Goal: Information Seeking & Learning: Find specific fact

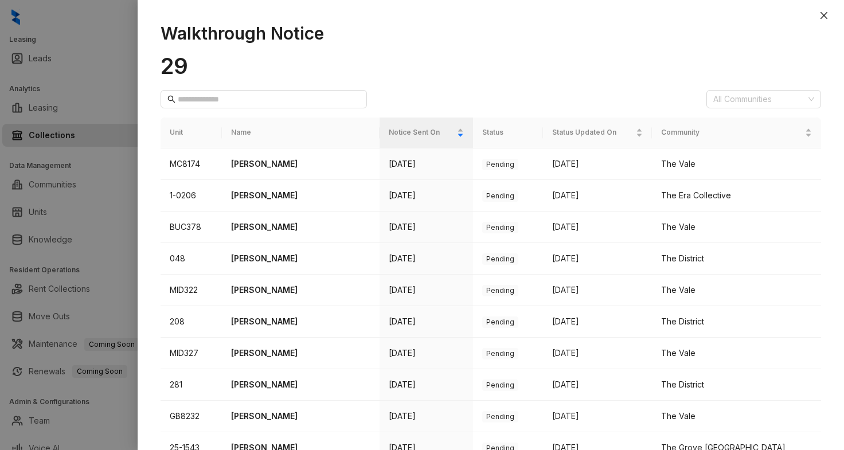
scroll to position [85, 0]
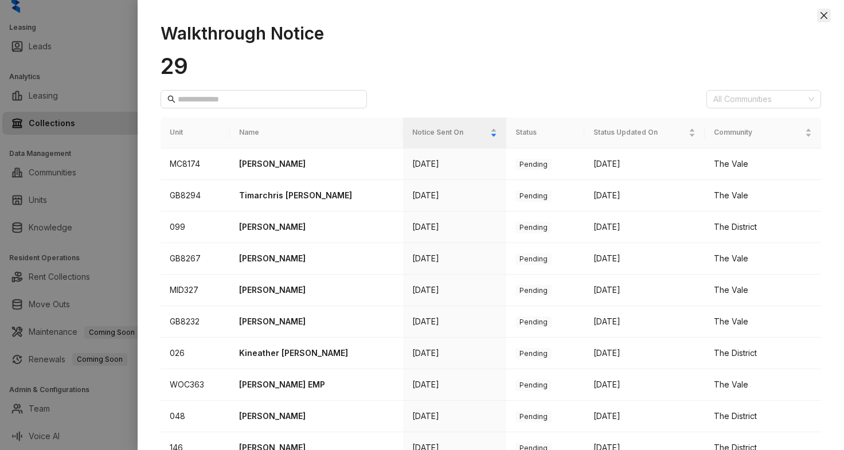
click at [828, 16] on icon "close" at bounding box center [824, 15] width 9 height 9
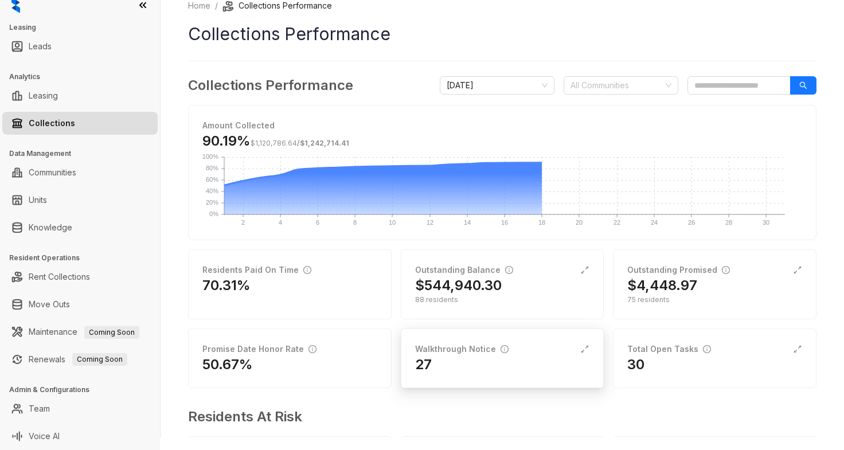
click at [475, 372] on div "27" at bounding box center [502, 365] width 175 height 18
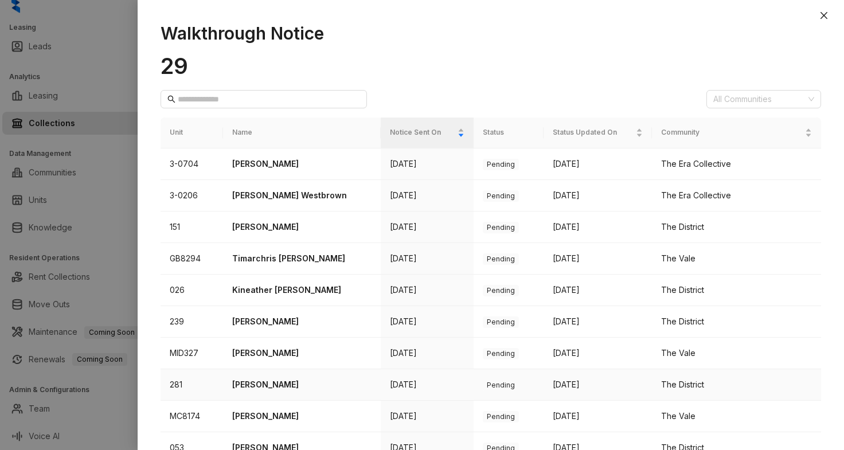
click at [275, 384] on p "[PERSON_NAME]" at bounding box center [301, 385] width 139 height 13
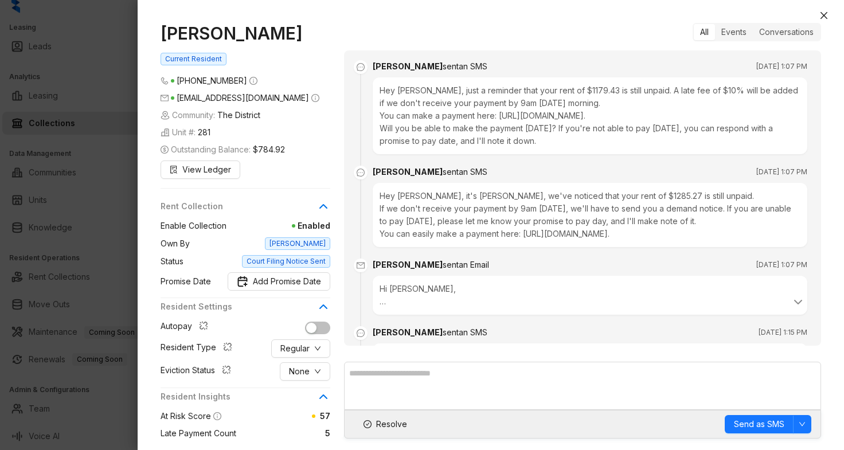
scroll to position [2216, 0]
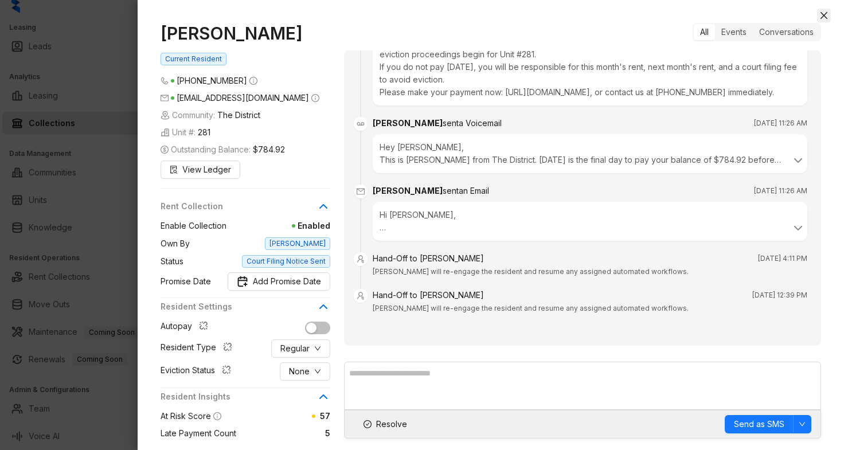
click at [820, 18] on icon "close" at bounding box center [824, 15] width 9 height 9
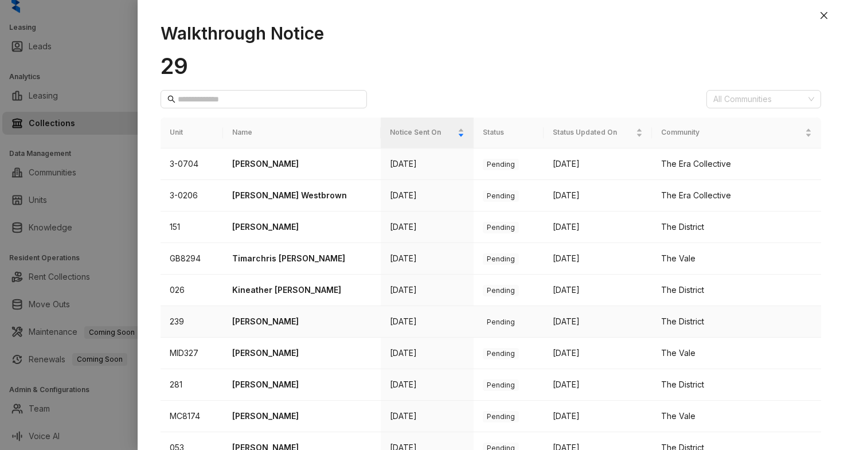
click at [282, 317] on p "[PERSON_NAME]" at bounding box center [301, 321] width 139 height 13
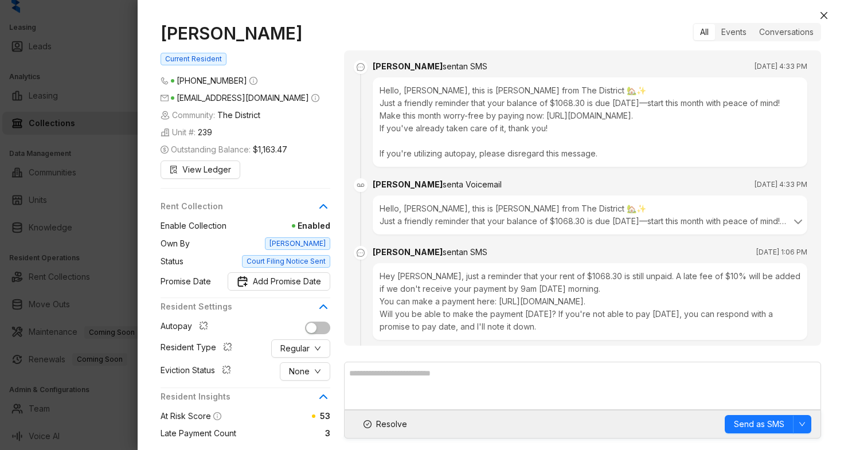
scroll to position [1983, 0]
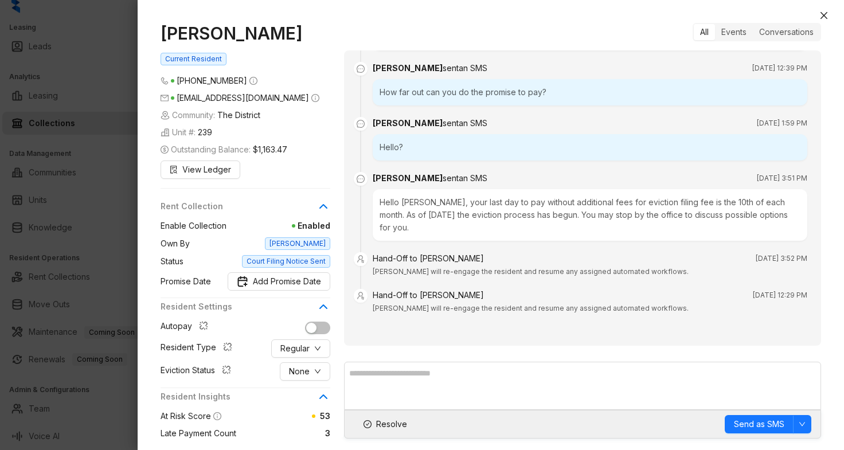
drag, startPoint x: 276, startPoint y: 34, endPoint x: 165, endPoint y: 31, distance: 111.3
click at [165, 31] on h1 "[PERSON_NAME]" at bounding box center [246, 33] width 170 height 21
copy h1 "[PERSON_NAME]"
click at [827, 15] on icon "close" at bounding box center [824, 15] width 9 height 9
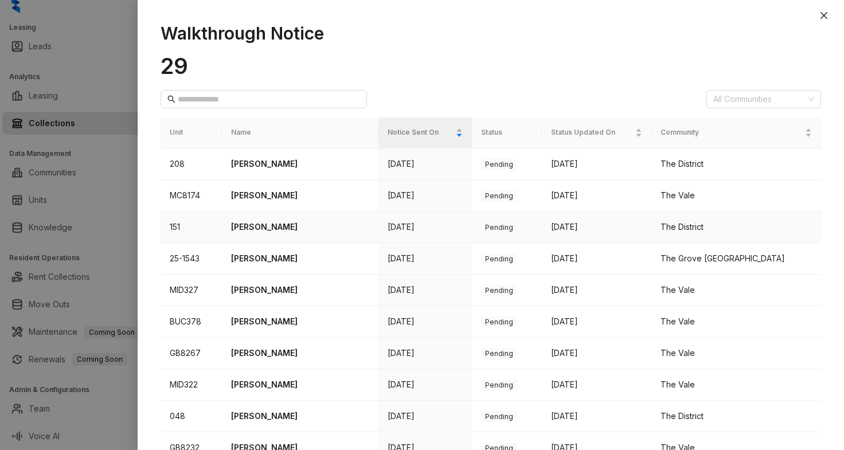
click at [277, 225] on p "[PERSON_NAME]" at bounding box center [300, 227] width 138 height 13
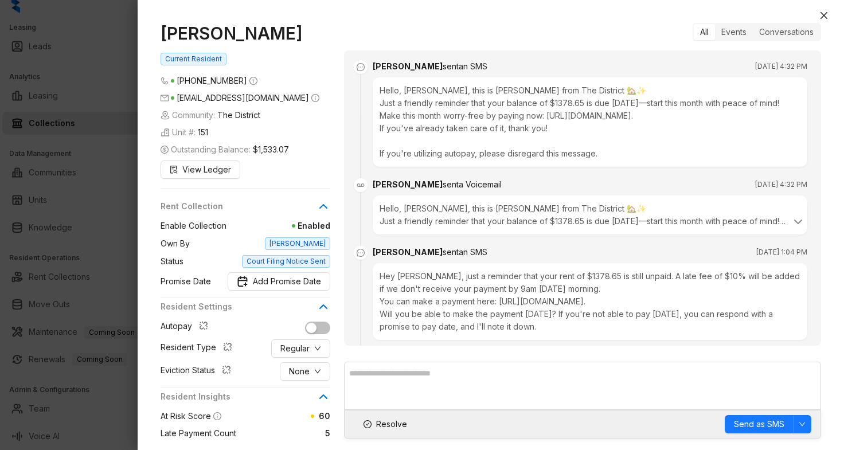
scroll to position [2157, 0]
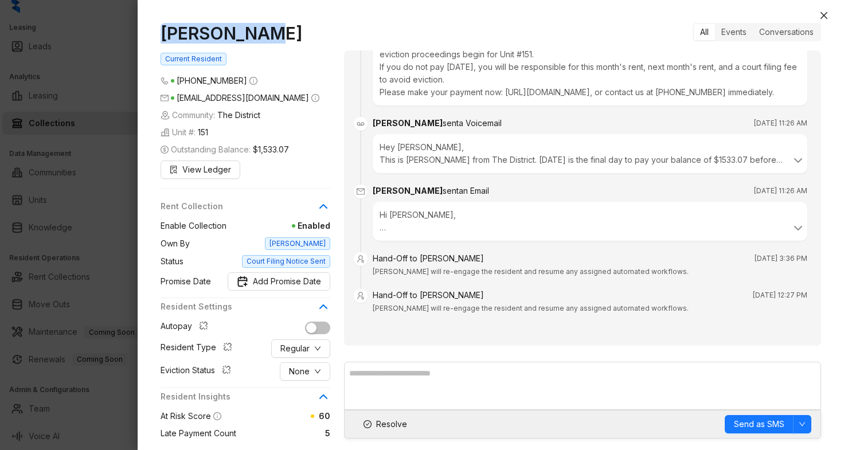
drag, startPoint x: 262, startPoint y: 36, endPoint x: 162, endPoint y: 31, distance: 99.4
click at [162, 31] on h1 "[PERSON_NAME]" at bounding box center [246, 33] width 170 height 21
copy h1 "[PERSON_NAME]"
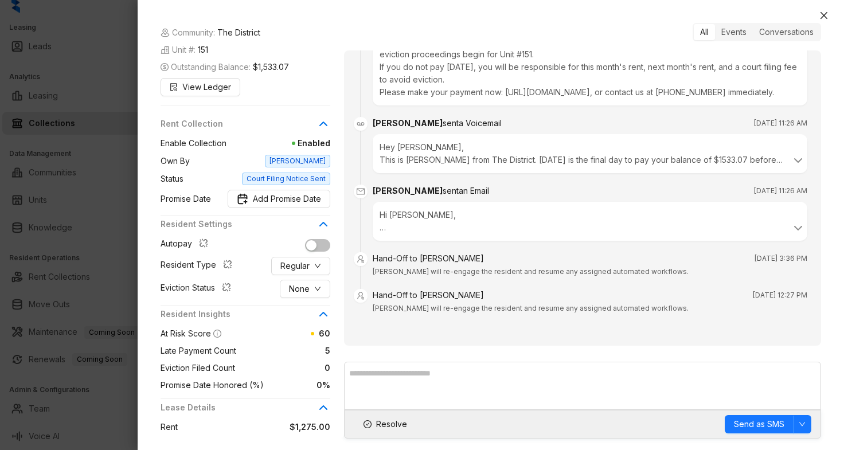
scroll to position [0, 0]
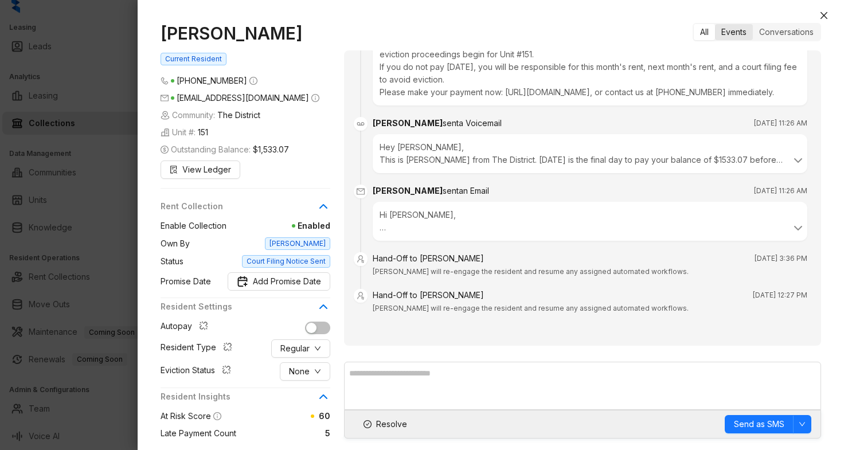
click at [734, 32] on div "Events" at bounding box center [734, 32] width 38 height 16
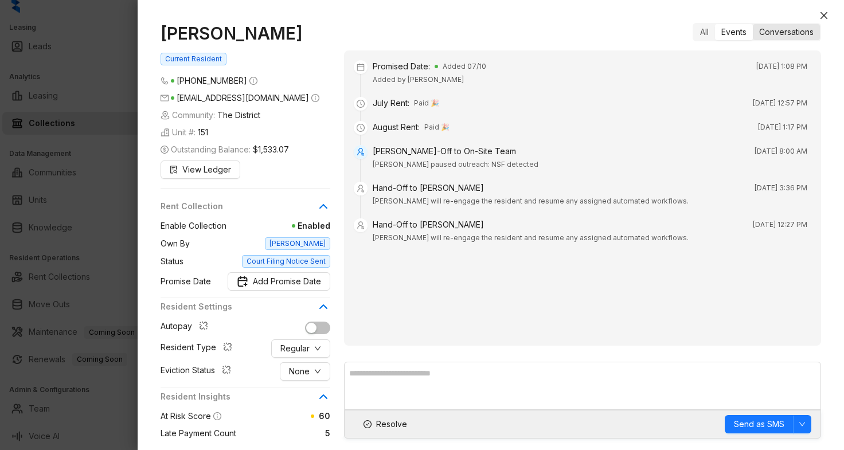
click at [790, 33] on div "Conversations" at bounding box center [786, 32] width 67 height 16
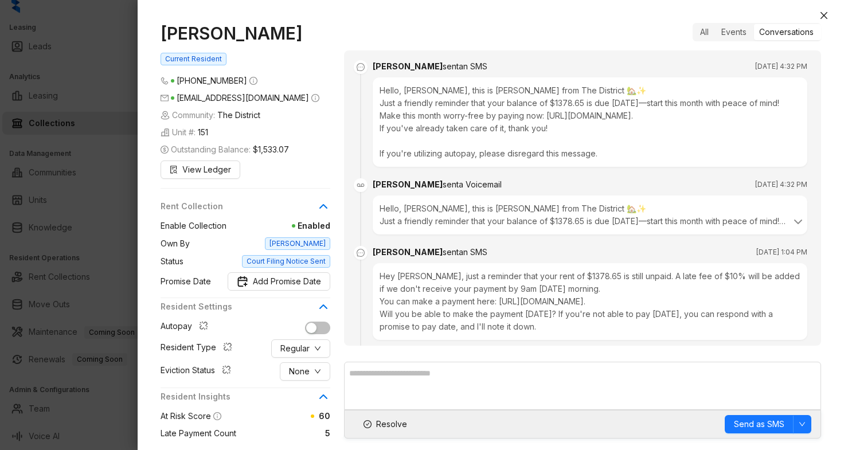
scroll to position [1960, 0]
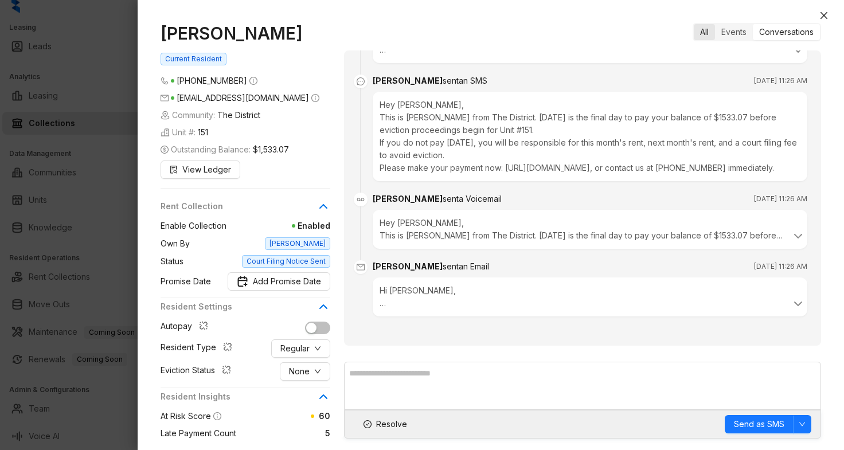
click at [707, 34] on div "All" at bounding box center [704, 32] width 21 height 16
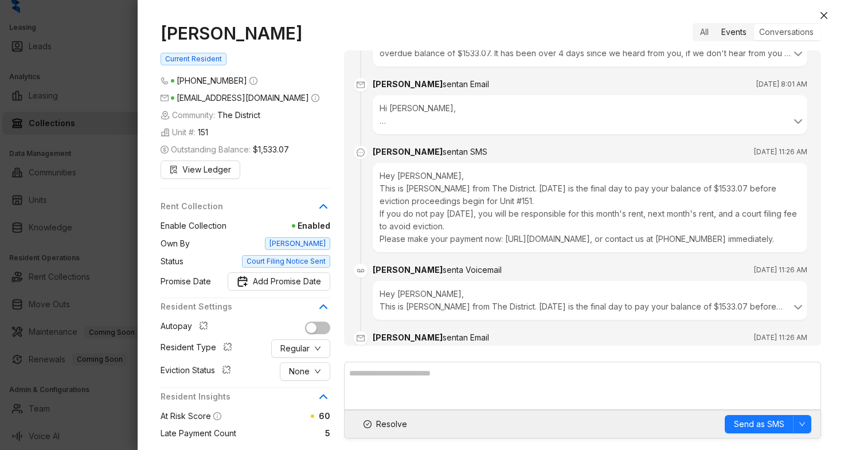
scroll to position [2157, 0]
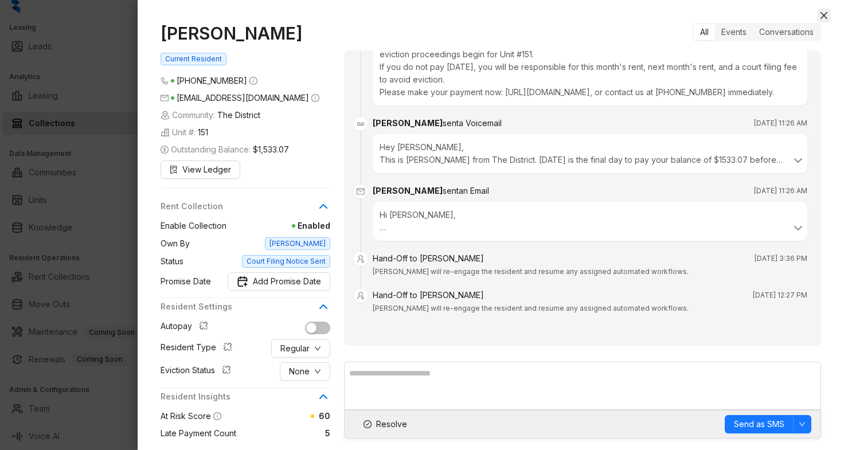
click at [818, 15] on button "Close" at bounding box center [824, 16] width 14 height 14
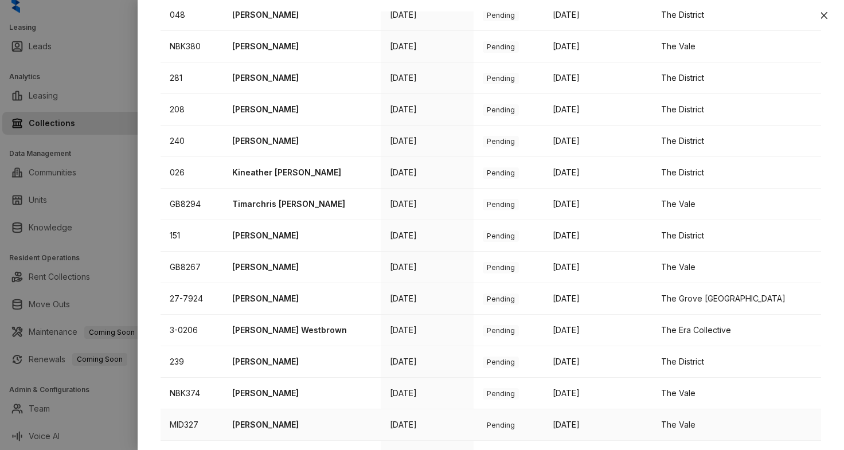
scroll to position [368, 0]
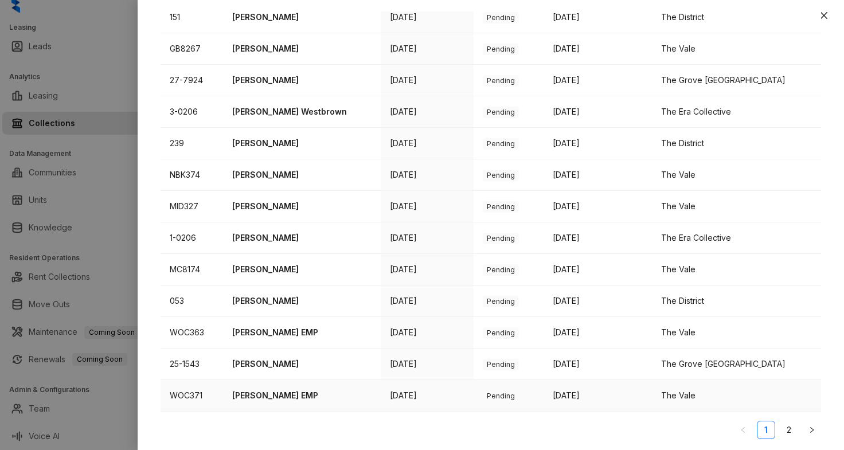
click at [300, 400] on p "[PERSON_NAME] EMP" at bounding box center [301, 395] width 139 height 13
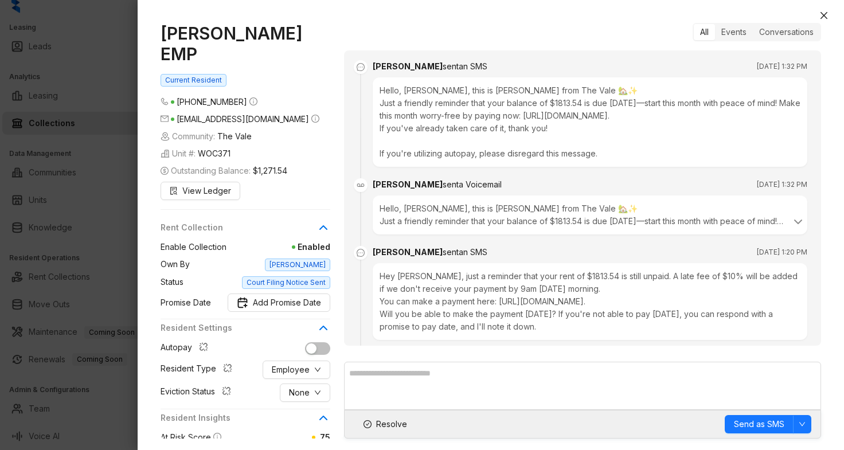
scroll to position [1077, 0]
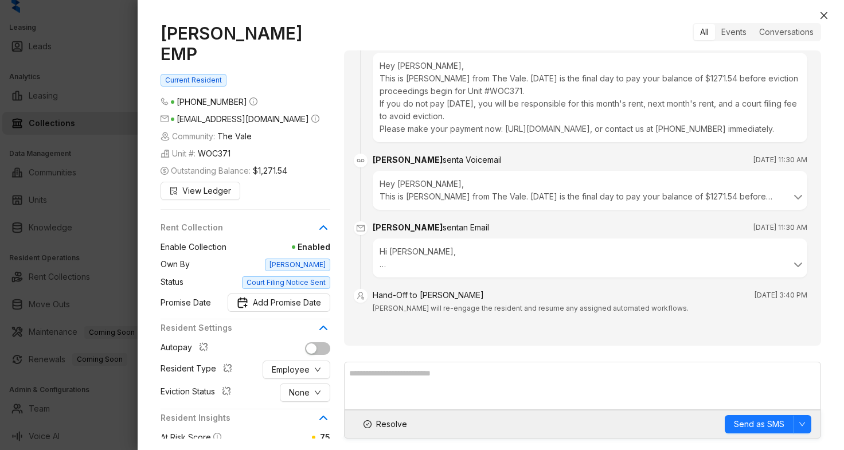
drag, startPoint x: 291, startPoint y: 56, endPoint x: 165, endPoint y: 28, distance: 129.3
click at [165, 28] on h1 "[PERSON_NAME] EMP" at bounding box center [246, 44] width 170 height 42
copy h1 "[PERSON_NAME] EMP"
click at [824, 13] on icon "close" at bounding box center [824, 15] width 9 height 9
